Goal: Information Seeking & Learning: Compare options

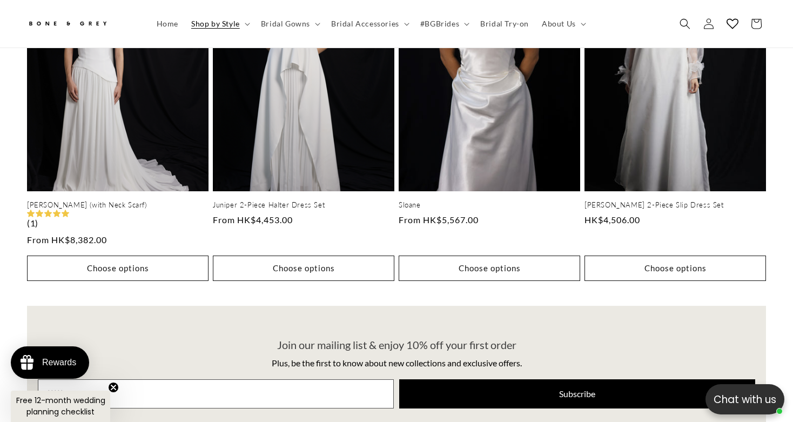
scroll to position [652, 0]
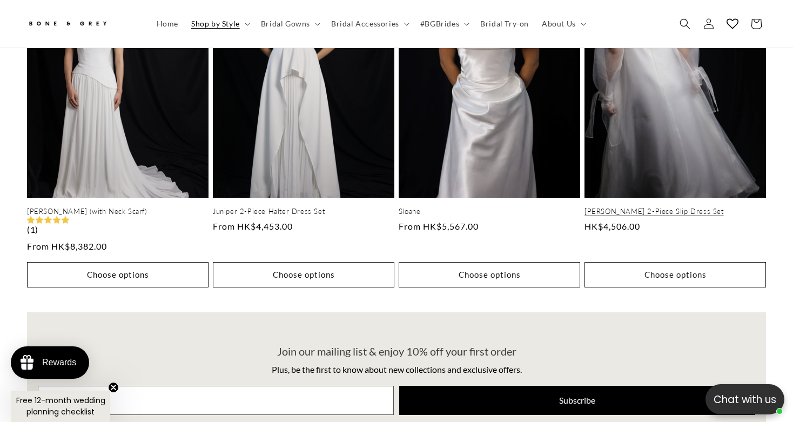
click at [638, 207] on link "[PERSON_NAME] 2-Piece Slip Dress Set" at bounding box center [676, 211] width 182 height 9
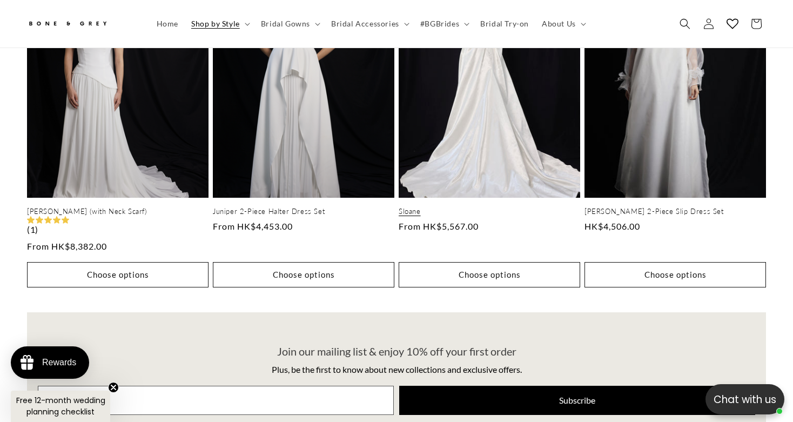
scroll to position [0, 0]
click at [481, 207] on link "Sloane" at bounding box center [490, 211] width 182 height 9
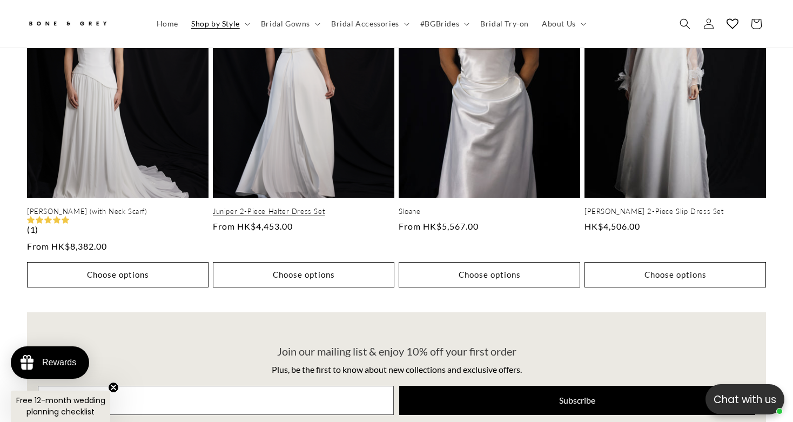
click at [297, 207] on link "Juniper 2-Piece Halter Dress Set" at bounding box center [304, 211] width 182 height 9
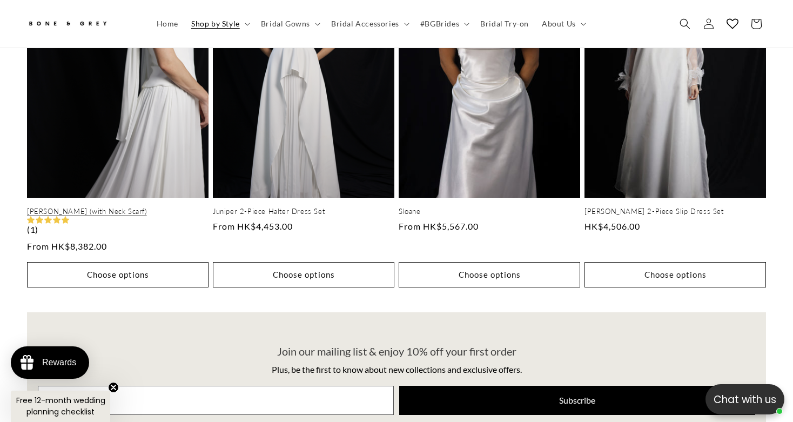
click at [113, 207] on link "[PERSON_NAME] (with Neck Scarf)" at bounding box center [118, 211] width 182 height 9
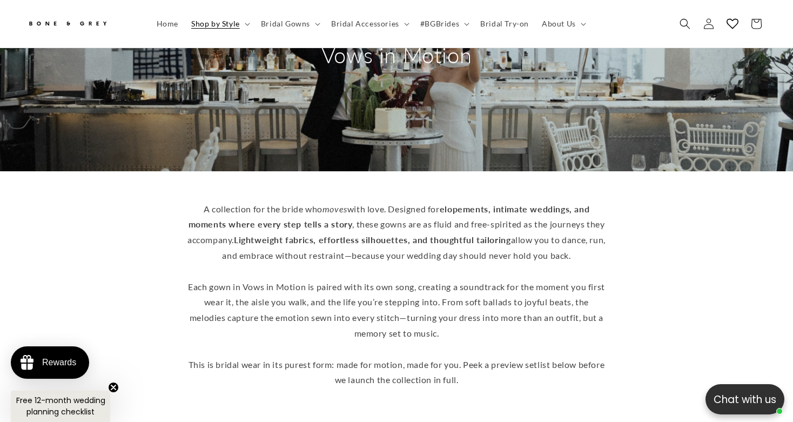
scroll to position [0, 269]
drag, startPoint x: 198, startPoint y: 189, endPoint x: 535, endPoint y: 359, distance: 377.0
click at [535, 359] on p "A collection for the bride who moves with love. Designed for elopements, intima…" at bounding box center [396, 295] width 421 height 187
copy p "A collection for the bride who moves with love. Designed for elopements, intima…"
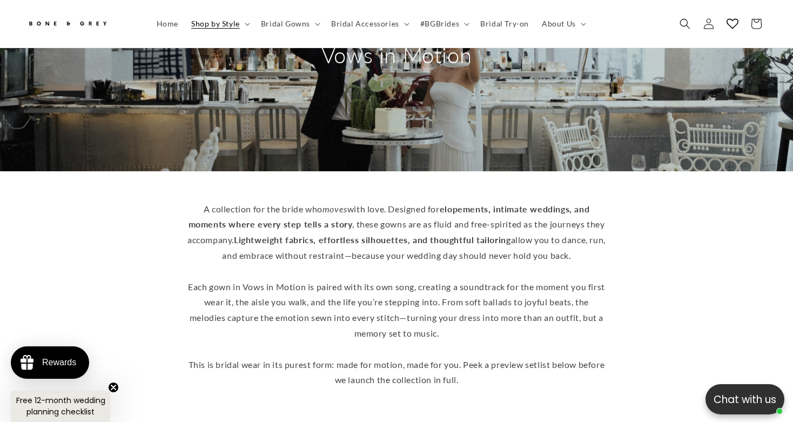
click at [606, 203] on p "A collection for the bride who moves with love. Designed for elopements, intima…" at bounding box center [396, 295] width 421 height 187
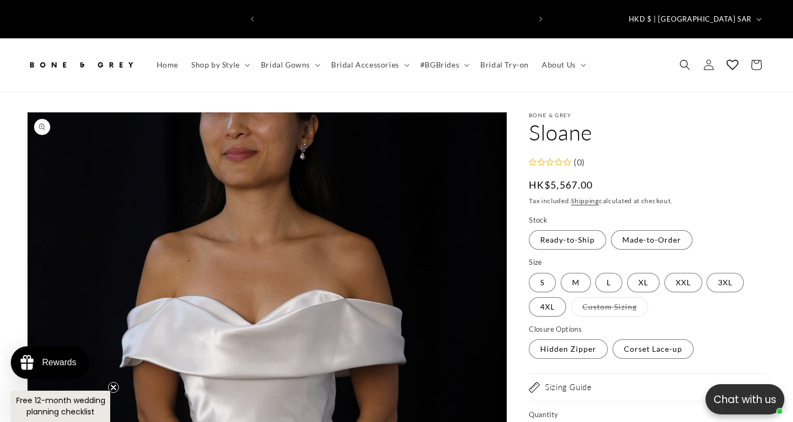
scroll to position [0, 269]
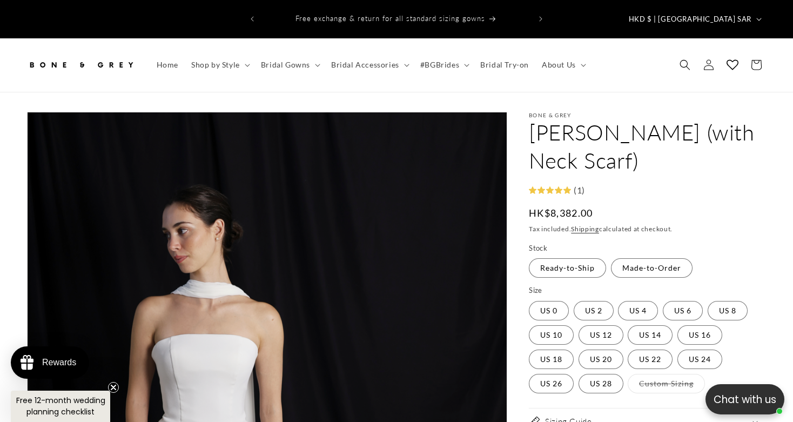
scroll to position [0, 537]
